Goal: Find specific page/section

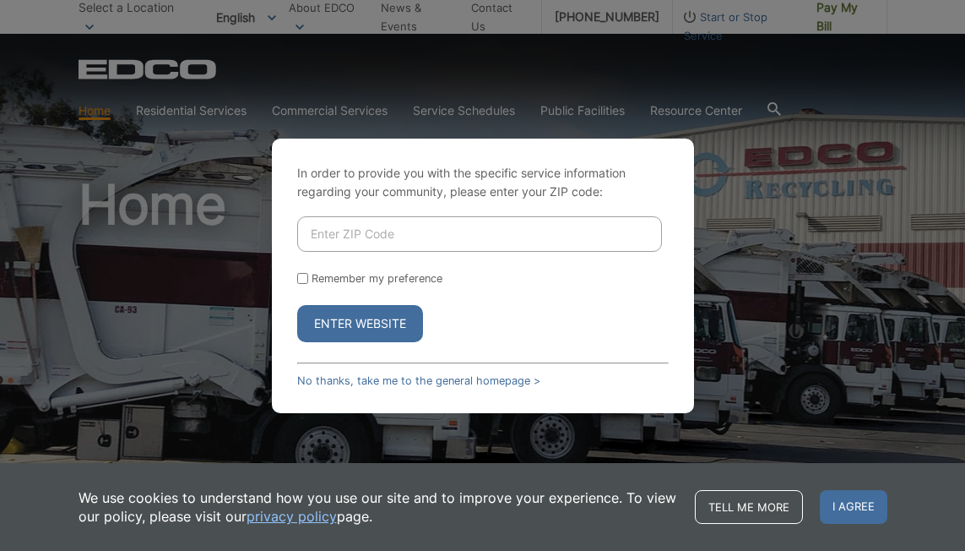
click at [510, 231] on input "Enter ZIP Code" at bounding box center [479, 233] width 365 height 35
type input "90712"
click at [394, 322] on button "Enter Website" at bounding box center [360, 323] width 126 height 37
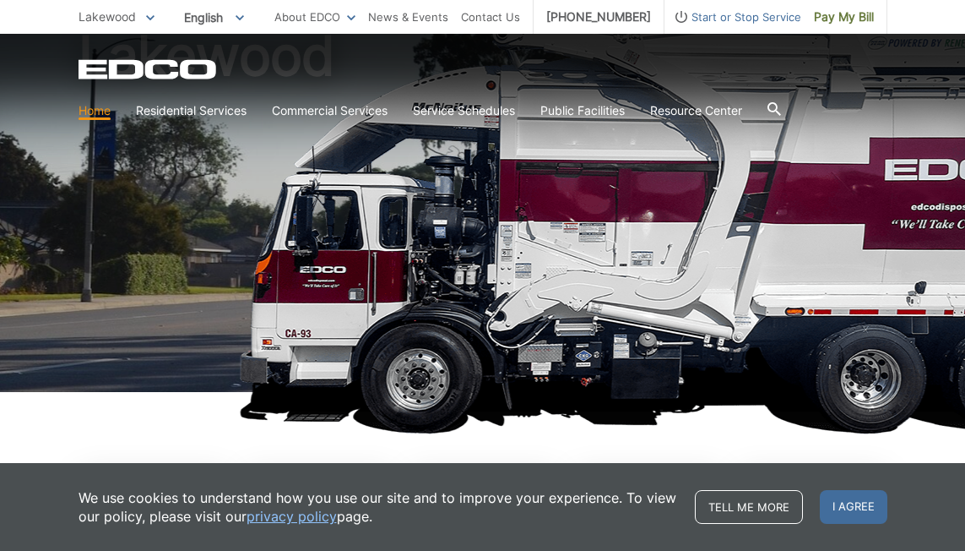
scroll to position [146, 0]
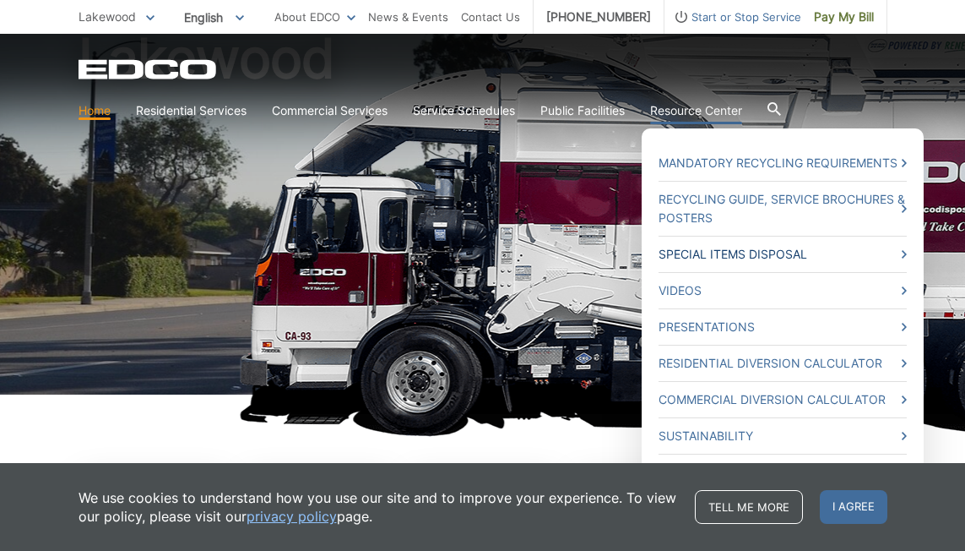
click at [703, 255] on link "Special Items Disposal" at bounding box center [783, 254] width 248 height 19
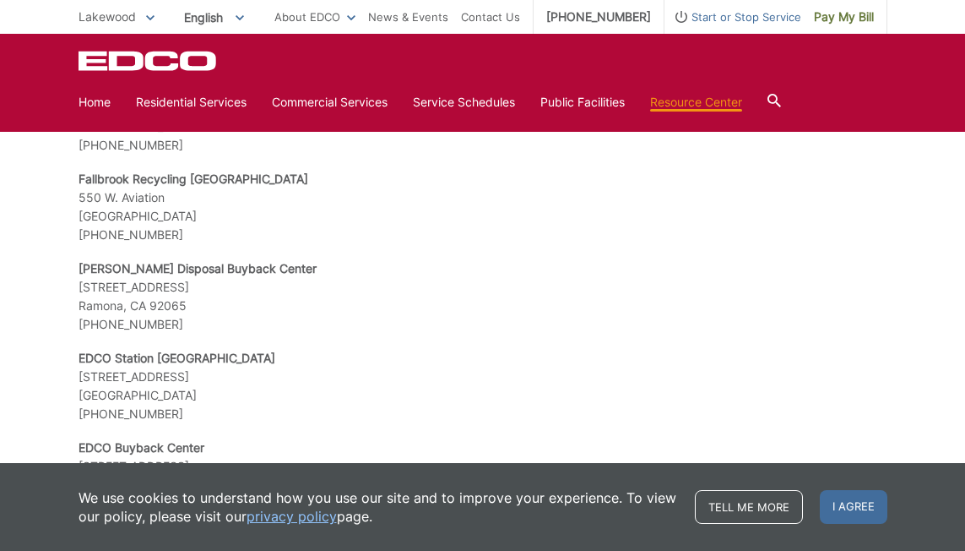
scroll to position [1917, 0]
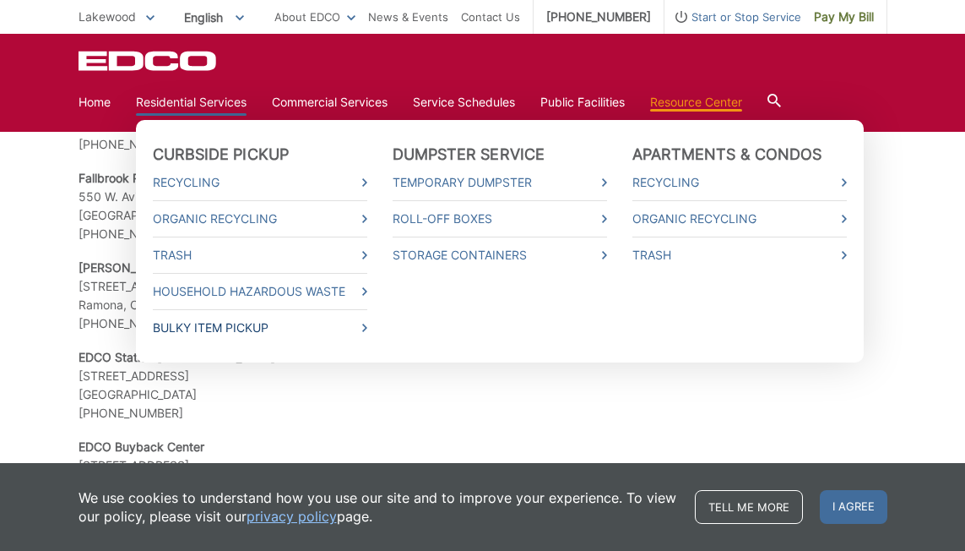
click at [218, 322] on link "Bulky Item Pickup" at bounding box center [260, 327] width 214 height 19
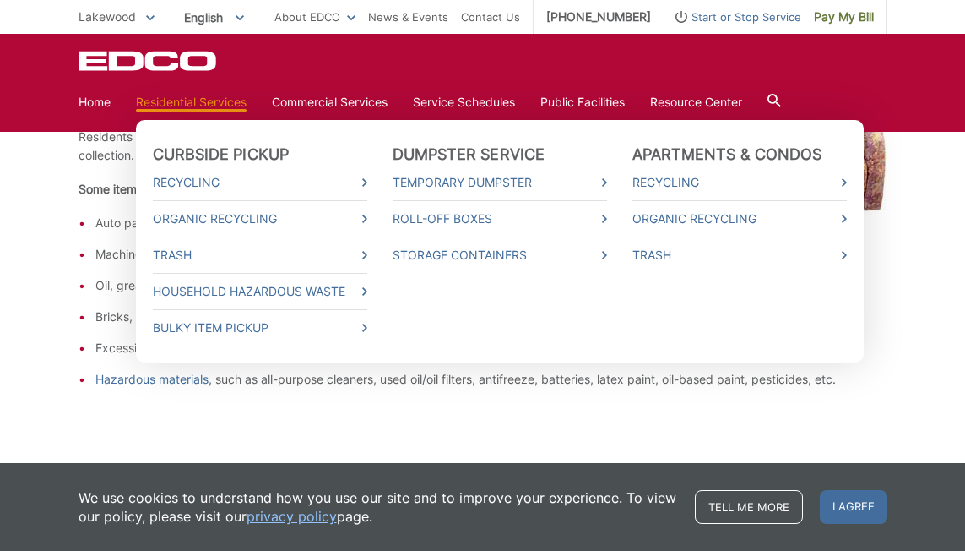
scroll to position [567, 0]
